Goal: Find specific page/section: Locate item on page

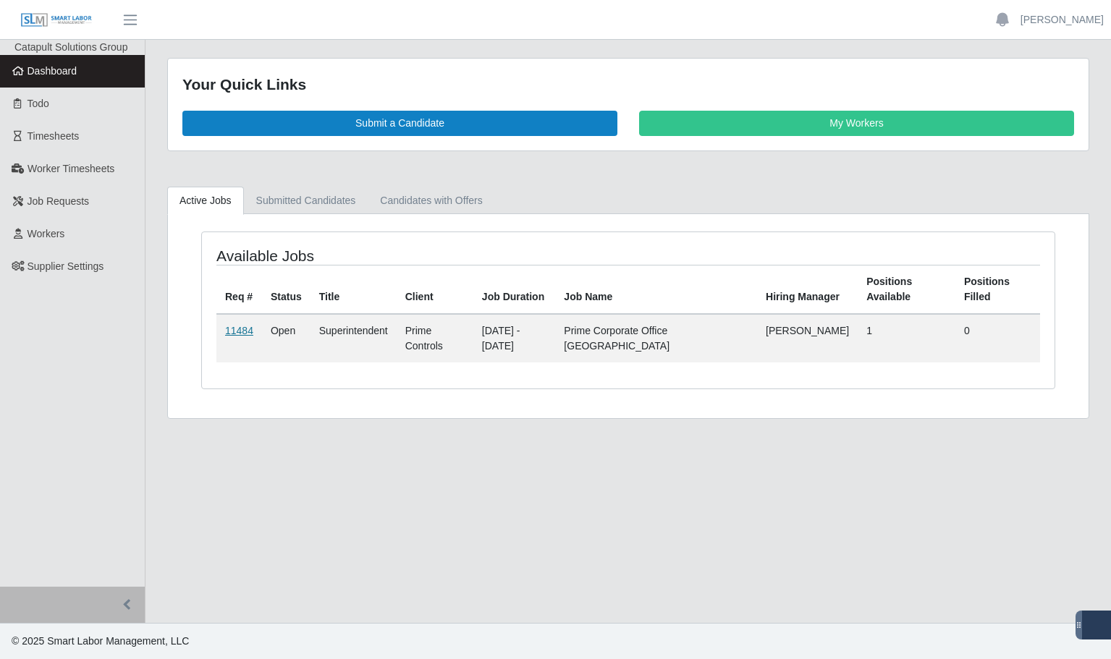
click at [237, 332] on link "11484" at bounding box center [239, 331] width 28 height 12
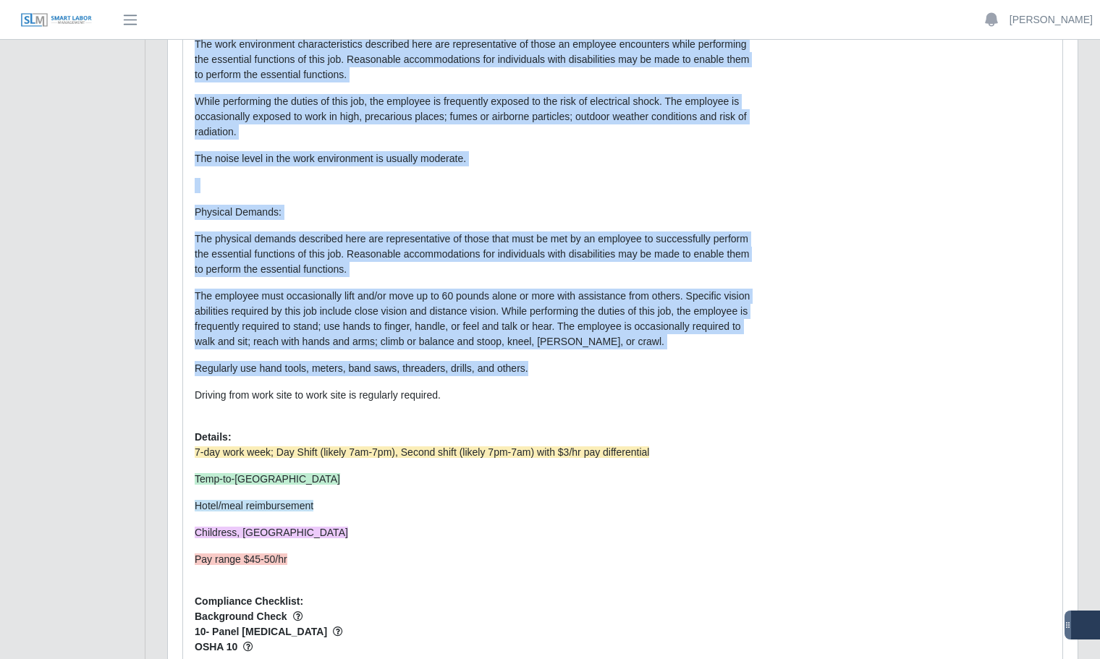
scroll to position [2461, 0]
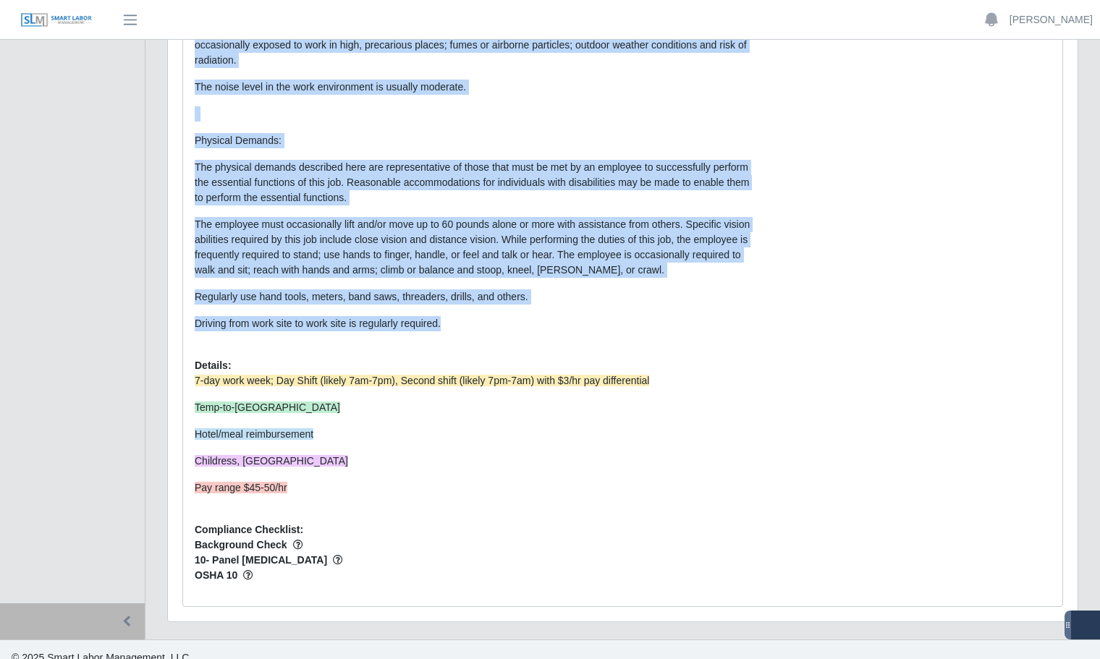
drag, startPoint x: 194, startPoint y: 195, endPoint x: 590, endPoint y: 331, distance: 418.5
copy div "Loremipsumd: Sitamet: Consectetu adipisci el seddoei temporinci ut laboreetdo m…"
